Goal: Check status: Check status

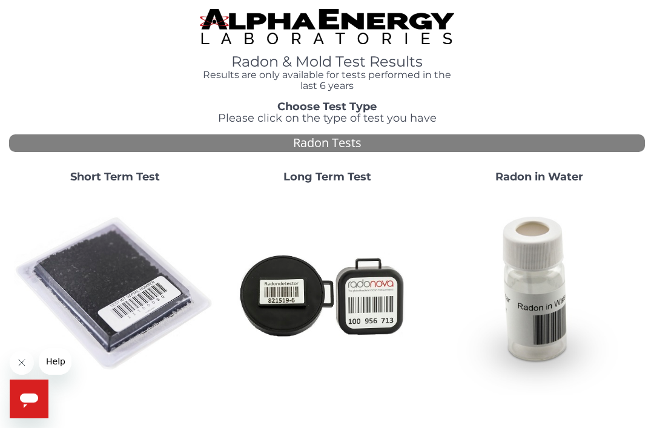
click at [132, 287] on img at bounding box center [115, 294] width 202 height 202
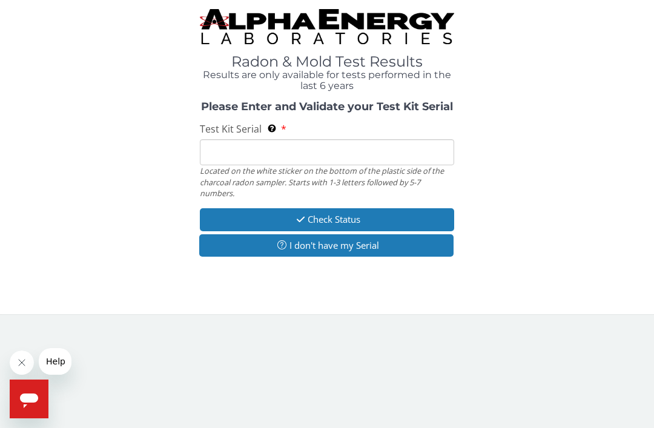
click at [231, 154] on input "Test Kit Serial Located on the white sticker on the bottom of the plastic side …" at bounding box center [327, 152] width 255 height 26
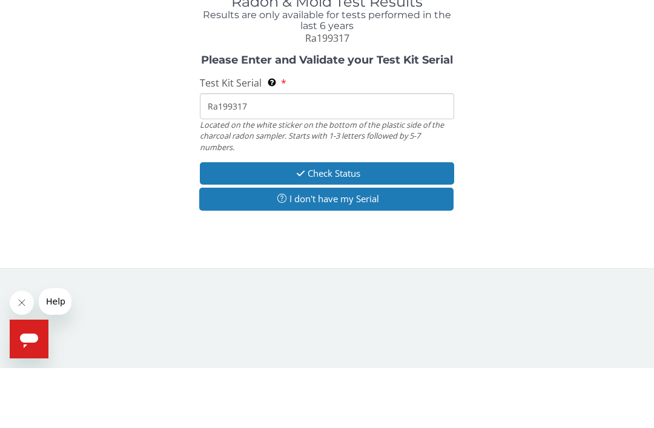
type input "Ra199317"
click at [294, 229] on icon "button" at bounding box center [301, 233] width 14 height 9
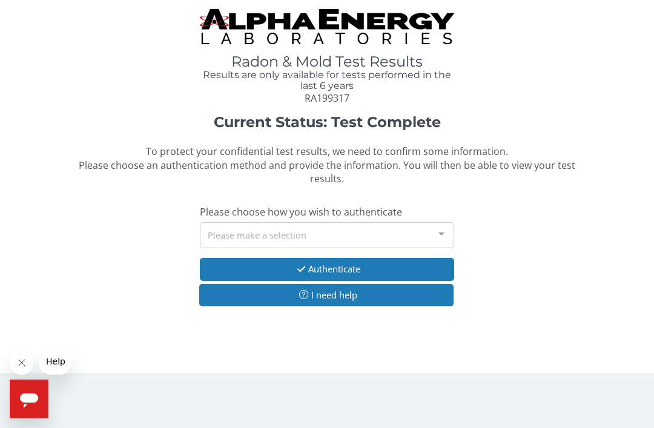
click at [225, 233] on div "Please make a selection" at bounding box center [327, 235] width 255 height 26
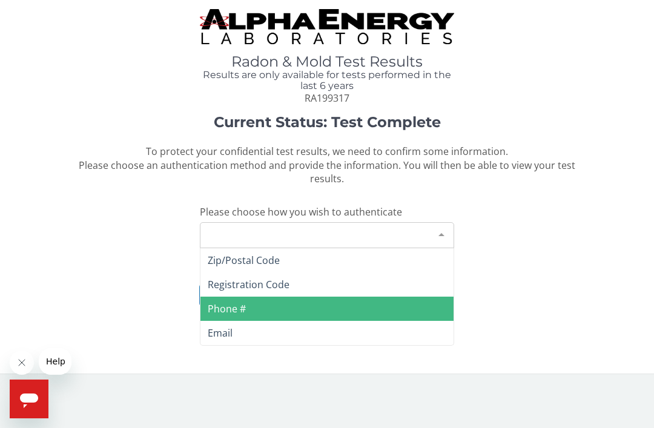
click at [222, 302] on span "Phone #" at bounding box center [227, 308] width 38 height 13
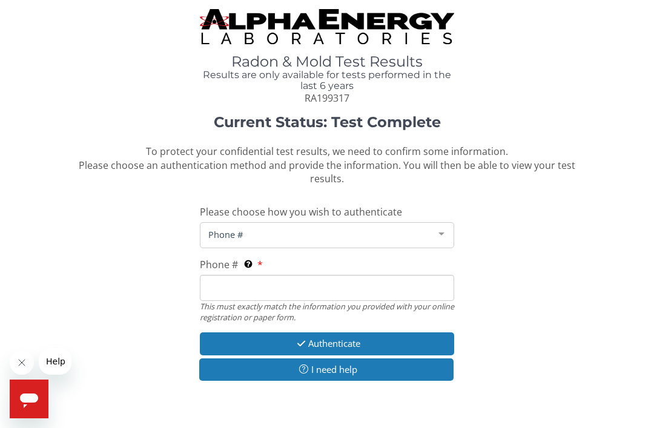
click at [220, 282] on input "Phone # This must exactly match the information you provided with your online r…" at bounding box center [327, 288] width 255 height 26
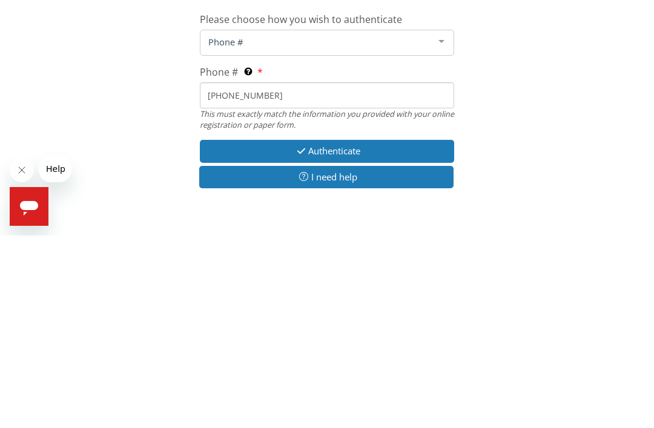
type input "303 725 2601"
click at [313, 333] on button "Authenticate" at bounding box center [327, 344] width 255 height 22
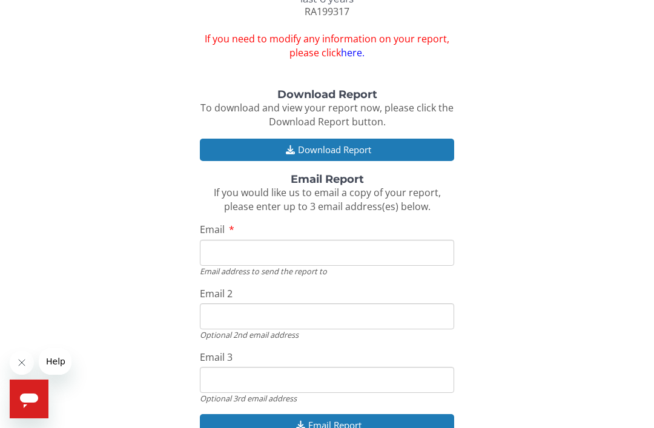
scroll to position [86, 0]
click at [320, 146] on button "Download Report" at bounding box center [327, 150] width 255 height 22
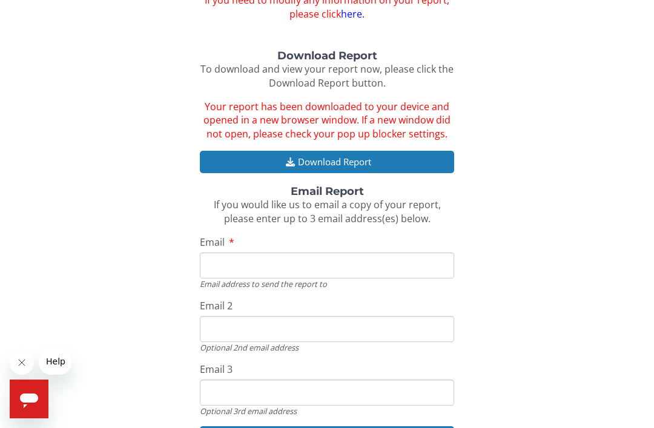
scroll to position [158, 0]
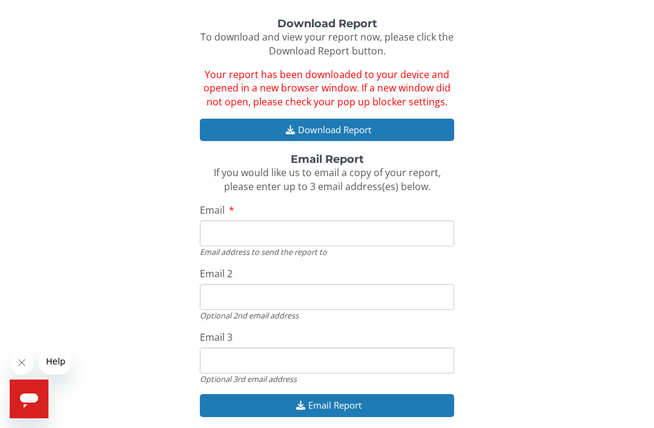
click at [223, 225] on input "Email" at bounding box center [327, 234] width 255 height 26
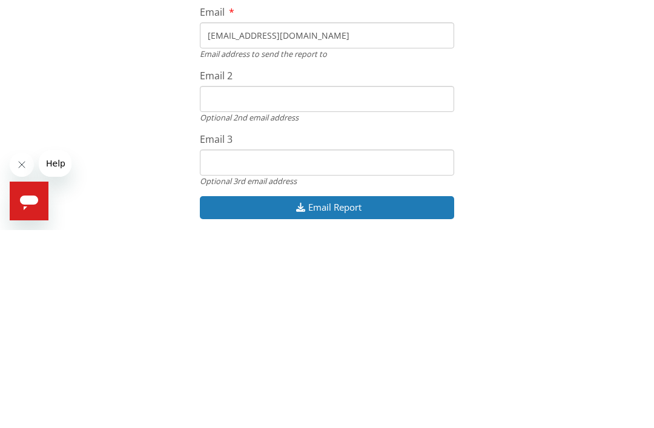
scroll to position [161, 0]
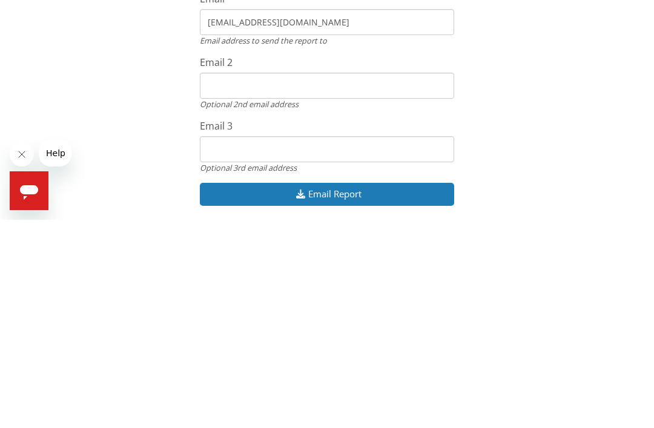
type input "Ehalpern54@yahoo.com"
click at [307, 391] on button "Email Report" at bounding box center [327, 402] width 255 height 22
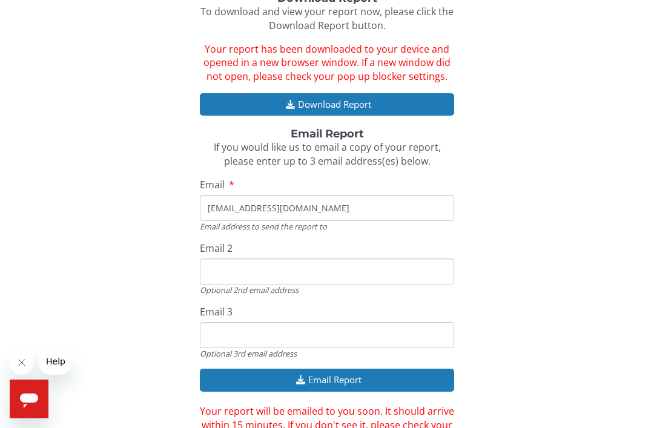
scroll to position [211, 0]
